Goal: Task Accomplishment & Management: Complete application form

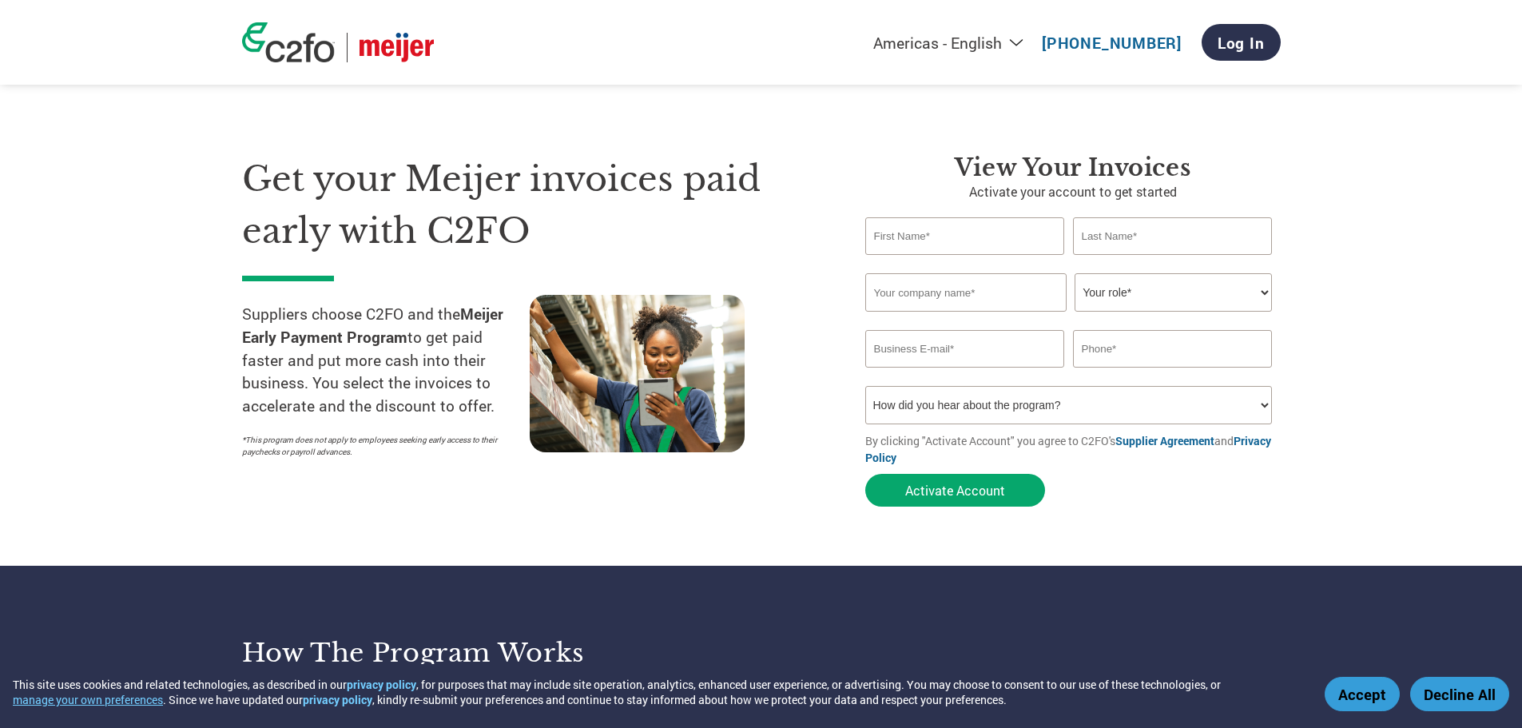
click at [960, 233] on input "text" at bounding box center [965, 236] width 200 height 38
type input "[PERSON_NAME]"
type input "[PERSON_NAME] General Construction"
click at [1157, 297] on select "Your role* CFO Controller Credit Manager Finance Director Treasurer CEO Preside…" at bounding box center [1173, 292] width 197 height 38
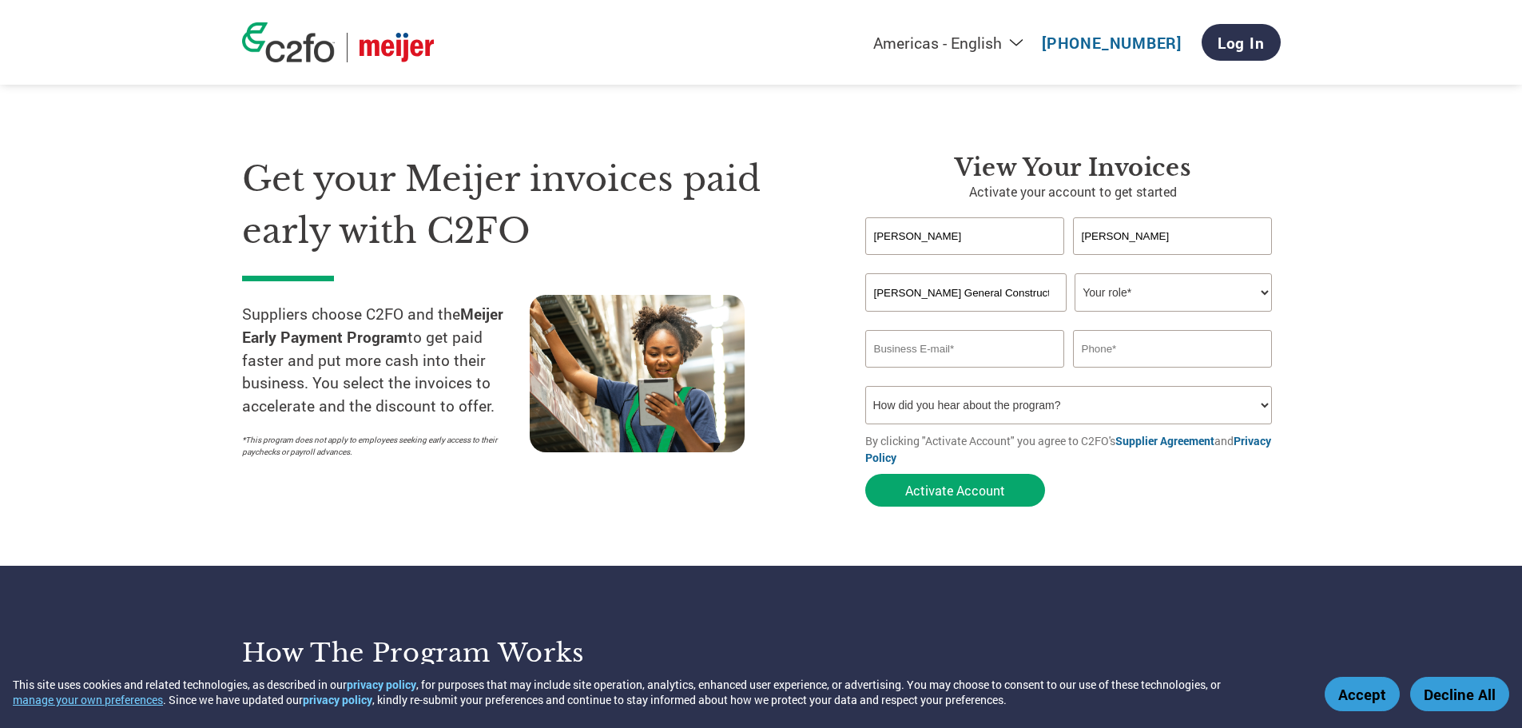
select select "CFO"
click at [1075, 273] on select "Your role* CFO Controller Credit Manager Finance Director Treasurer CEO Preside…" at bounding box center [1173, 292] width 197 height 38
click at [880, 350] on input "email" at bounding box center [965, 349] width 200 height 38
type input "[EMAIL_ADDRESS][DOMAIN_NAME]"
type input "[PHONE_NUMBER]"
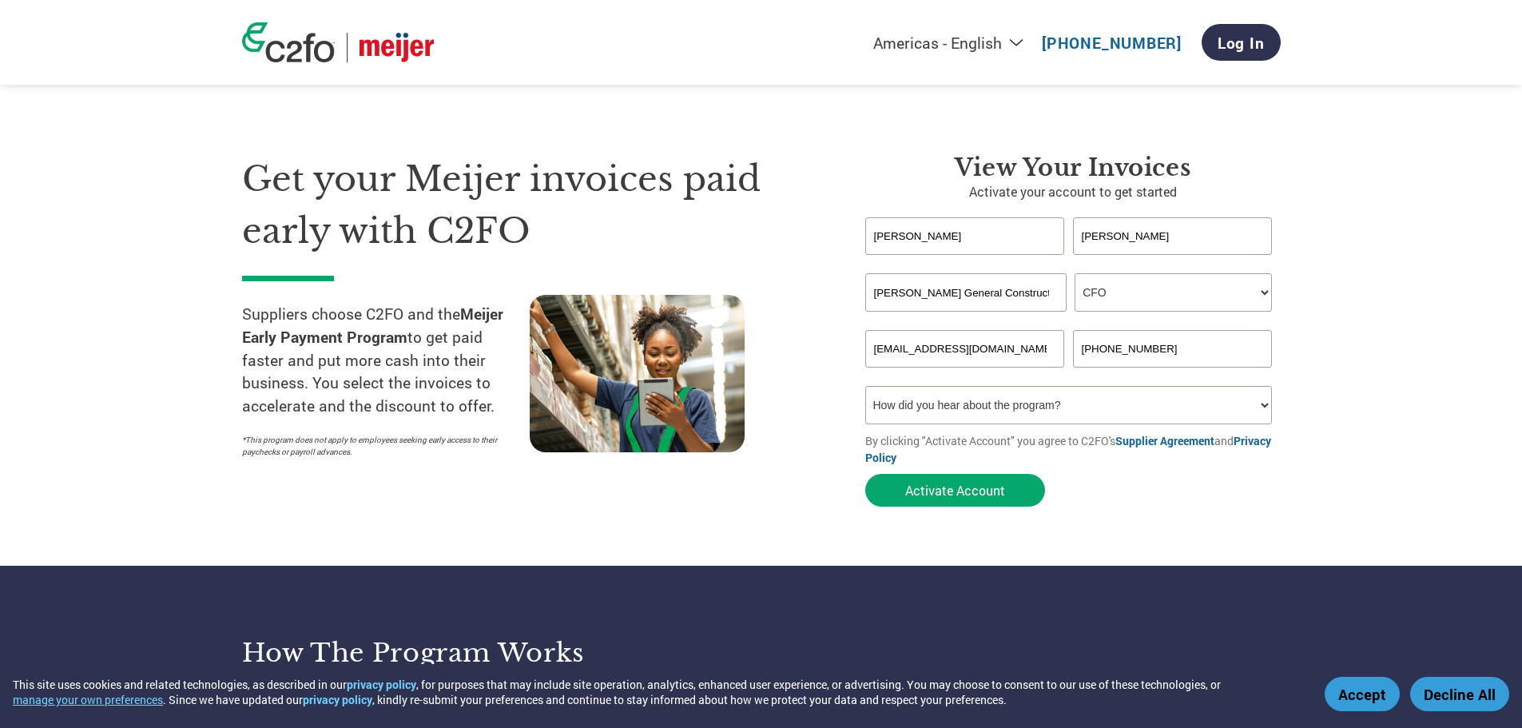
click at [1077, 411] on select "How did you hear about the program? Received a letter Email Social Media Online…" at bounding box center [1069, 405] width 408 height 38
select select "Email"
click at [865, 386] on select "How did you hear about the program? Received a letter Email Social Media Online…" at bounding box center [1069, 405] width 408 height 38
click at [939, 412] on select "How did you hear about the program? Received a letter Email Social Media Online…" at bounding box center [1069, 405] width 408 height 38
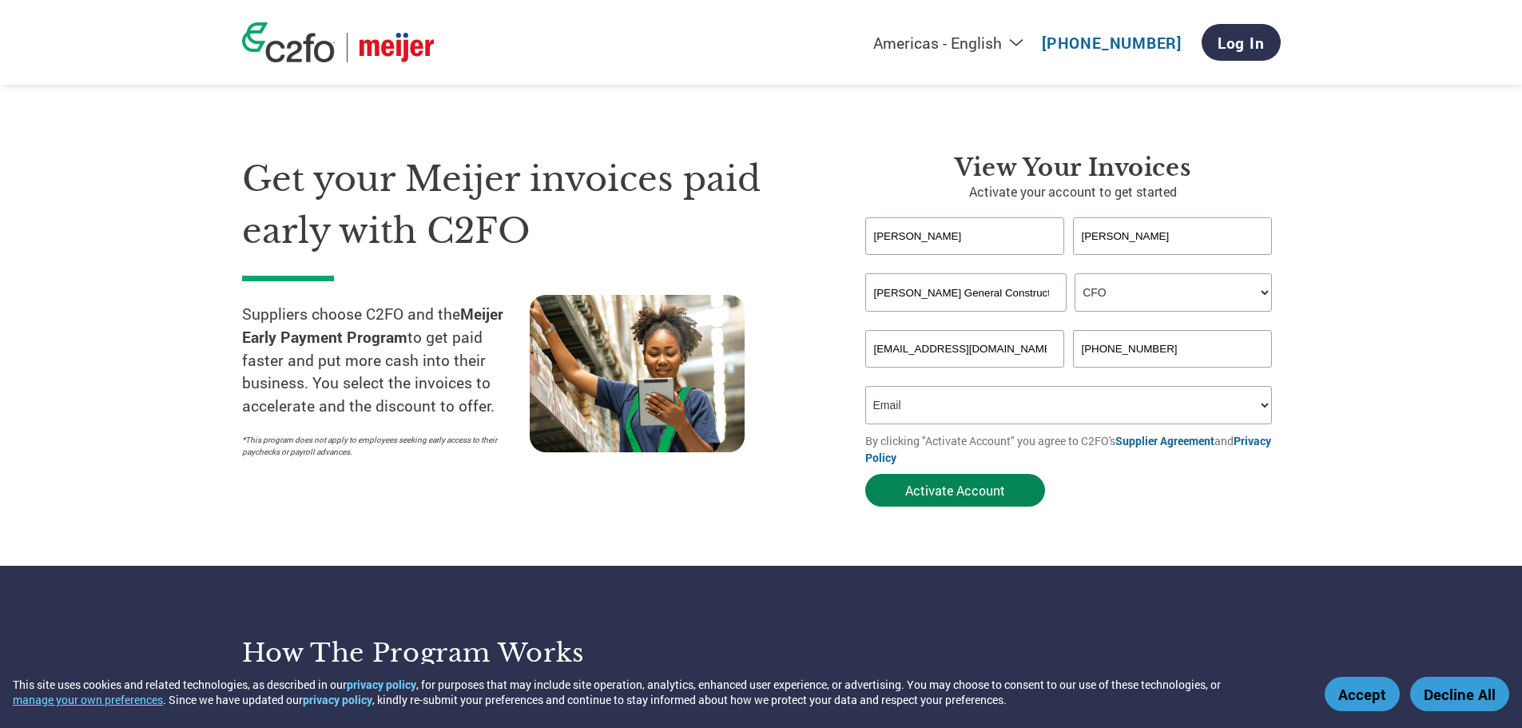
click at [935, 491] on button "Activate Account" at bounding box center [955, 490] width 180 height 33
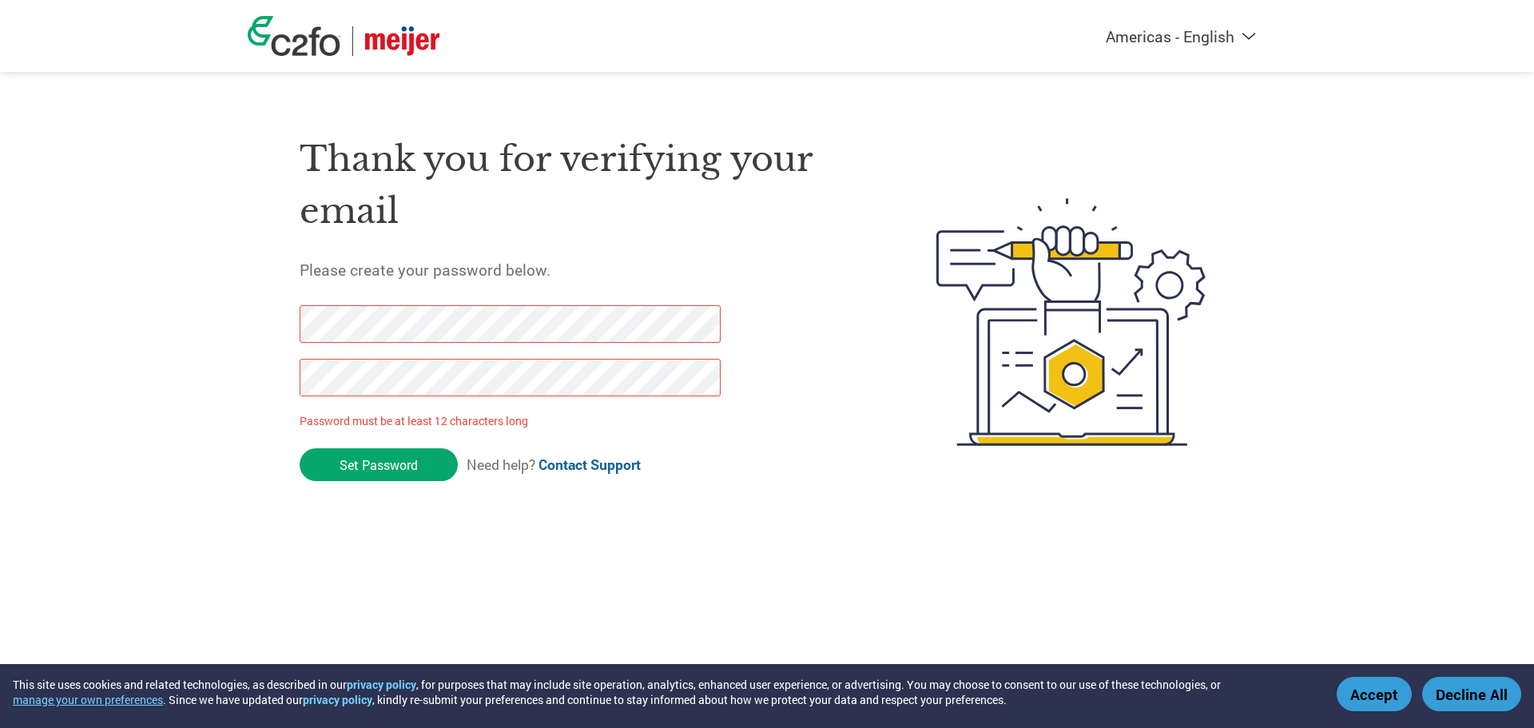
click at [0, 308] on html "This site uses cookies and related technologies, as described in our privacy po…" at bounding box center [767, 290] width 1534 height 581
click at [370, 459] on input "Set Password" at bounding box center [379, 464] width 158 height 33
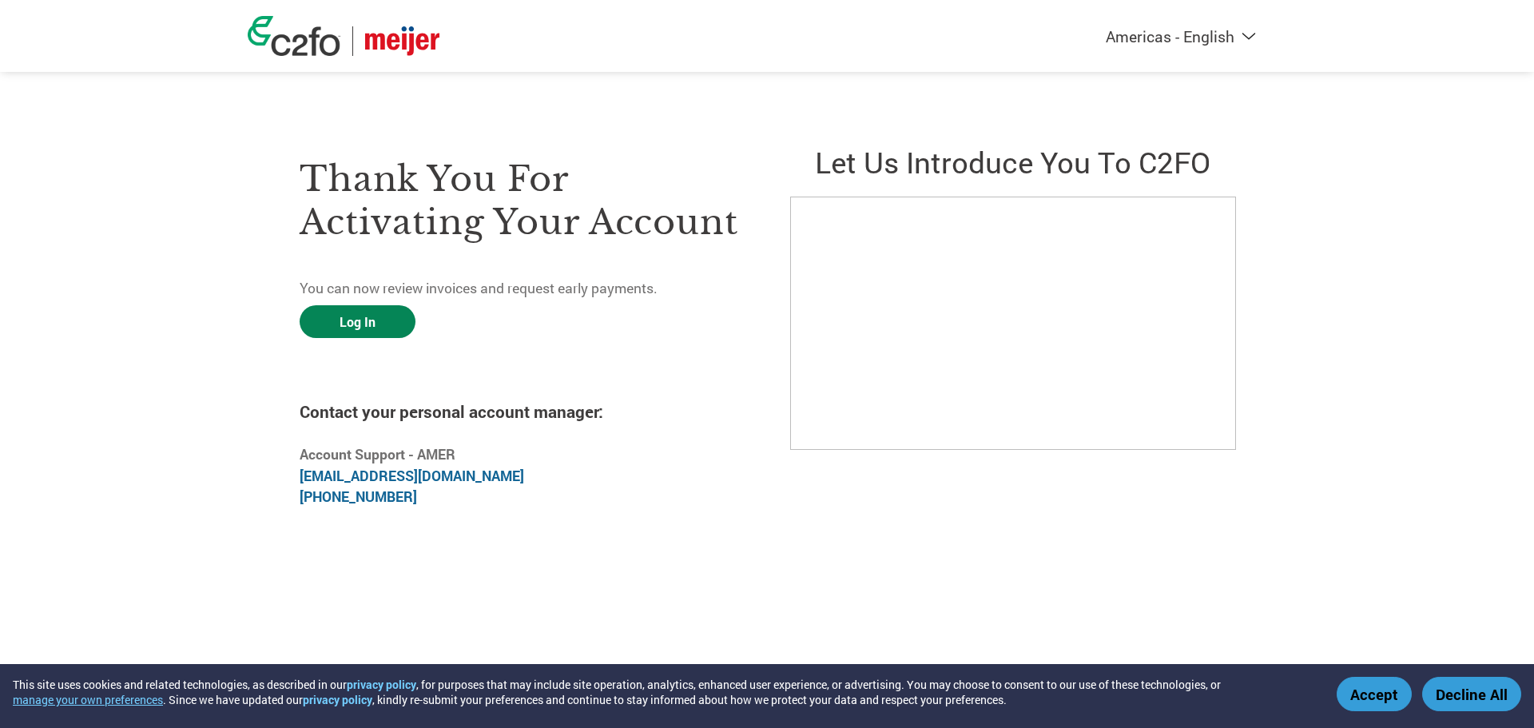
click at [371, 316] on link "Log In" at bounding box center [358, 321] width 116 height 33
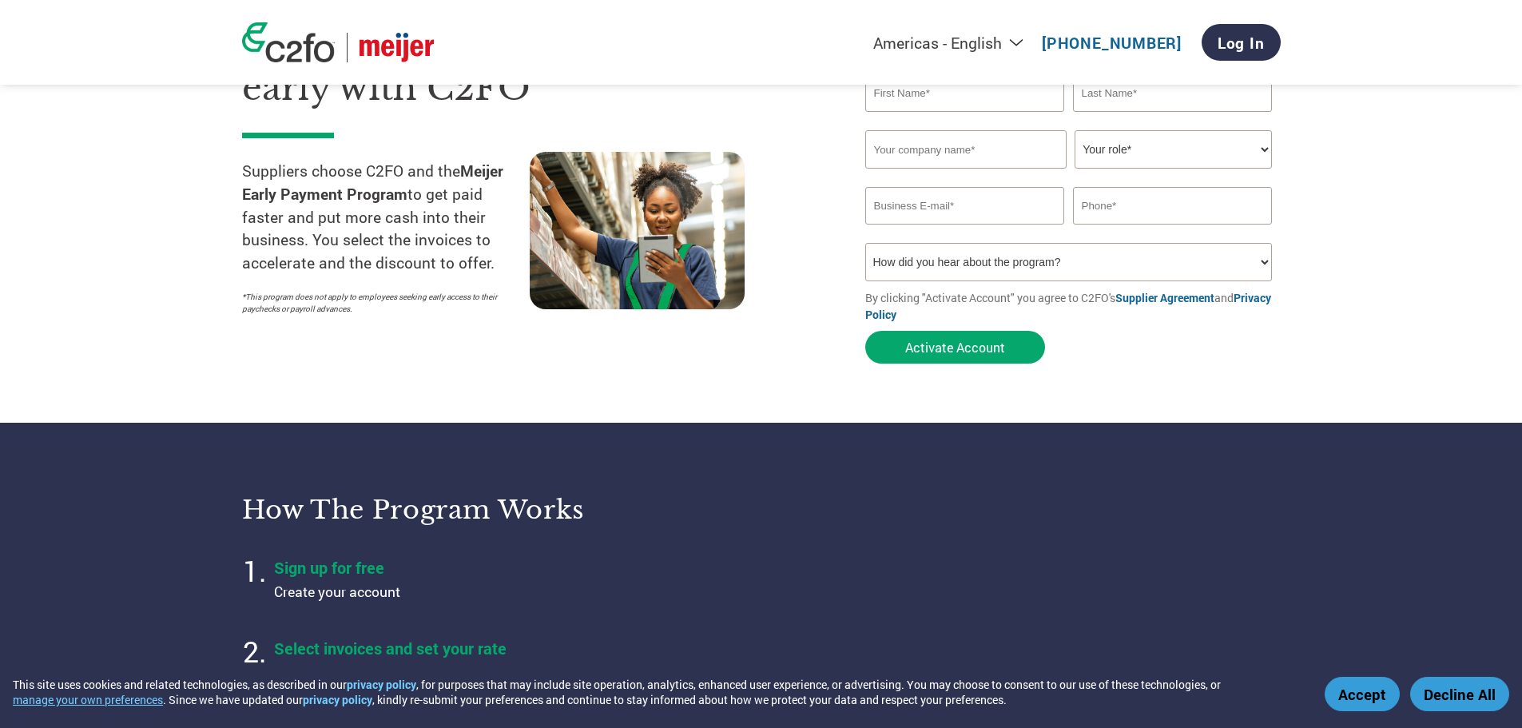
scroll to position [400, 0]
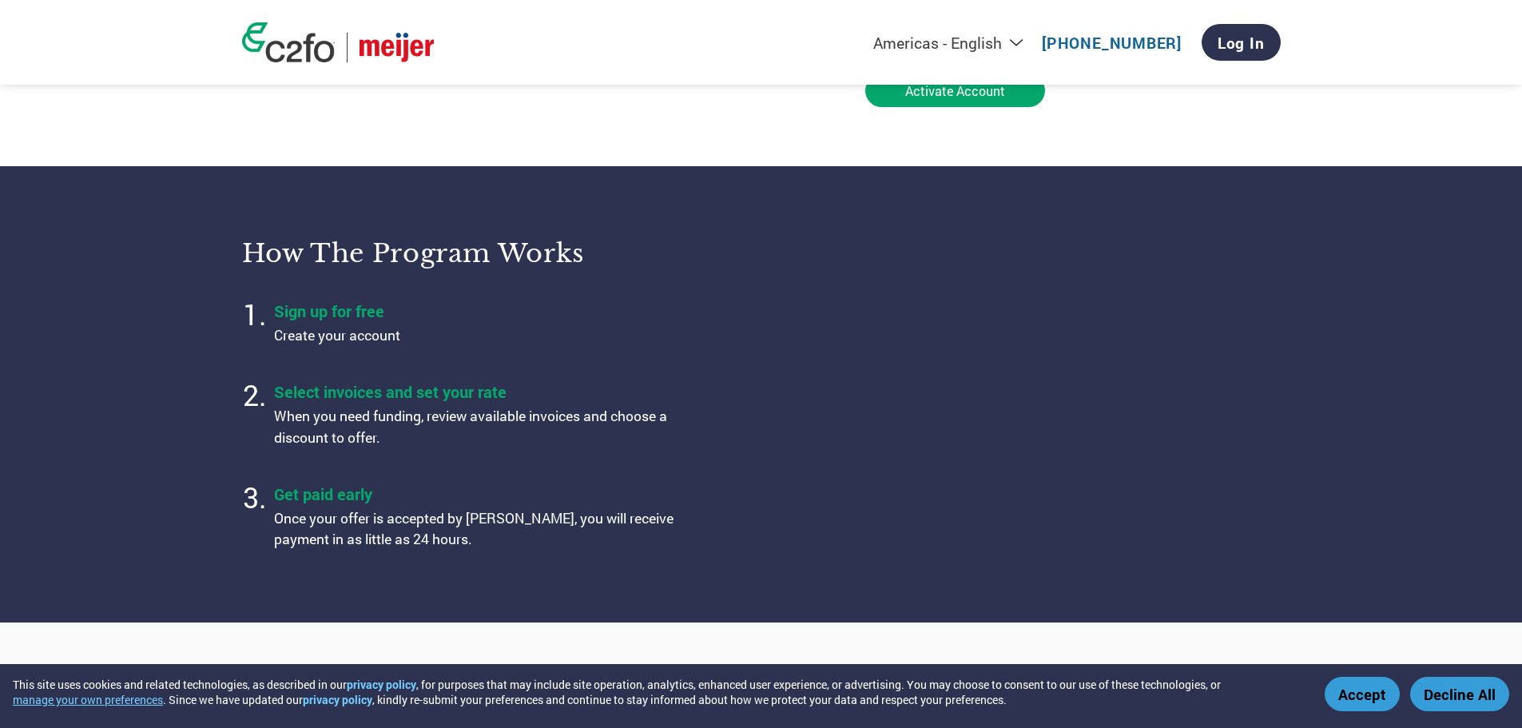
click at [1353, 686] on button "Accept" at bounding box center [1362, 694] width 75 height 34
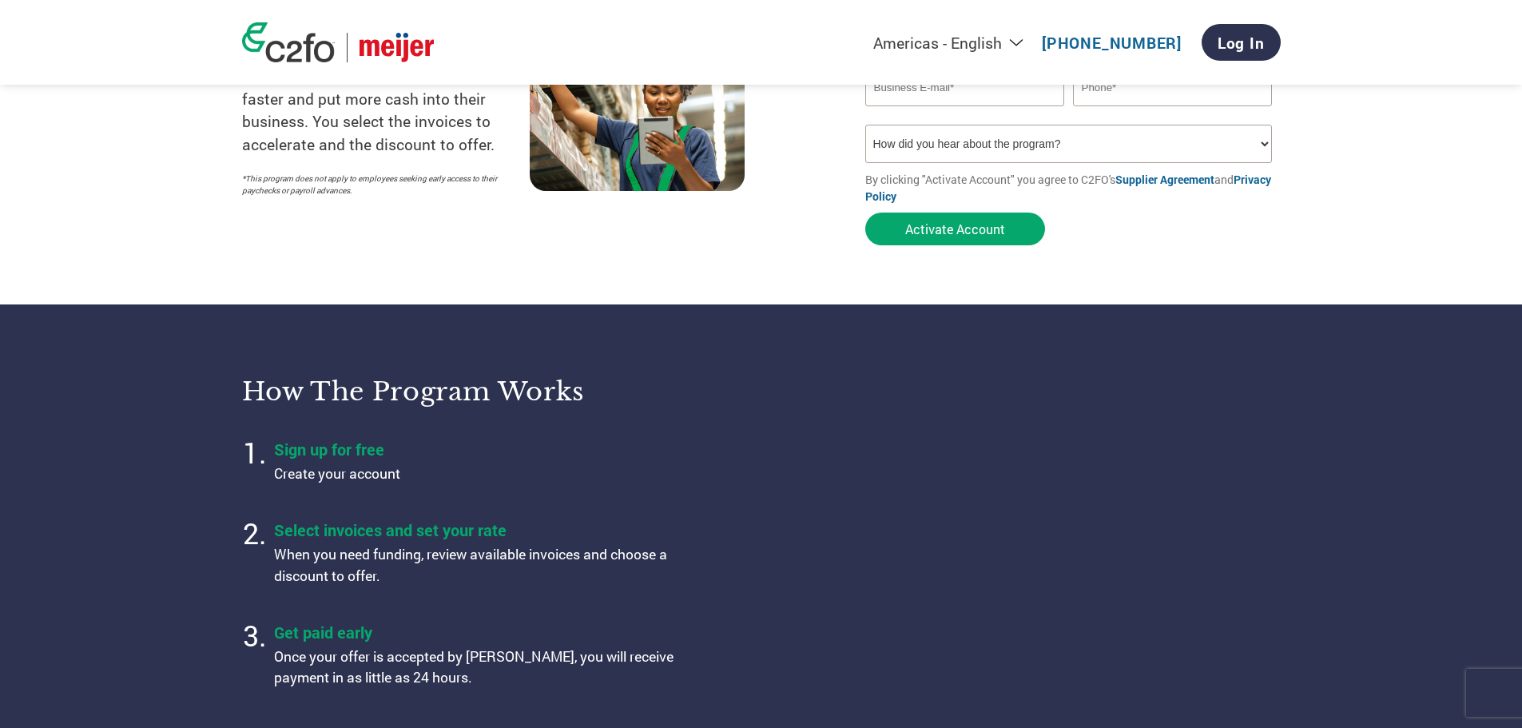
scroll to position [0, 0]
